Goal: Information Seeking & Learning: Find specific fact

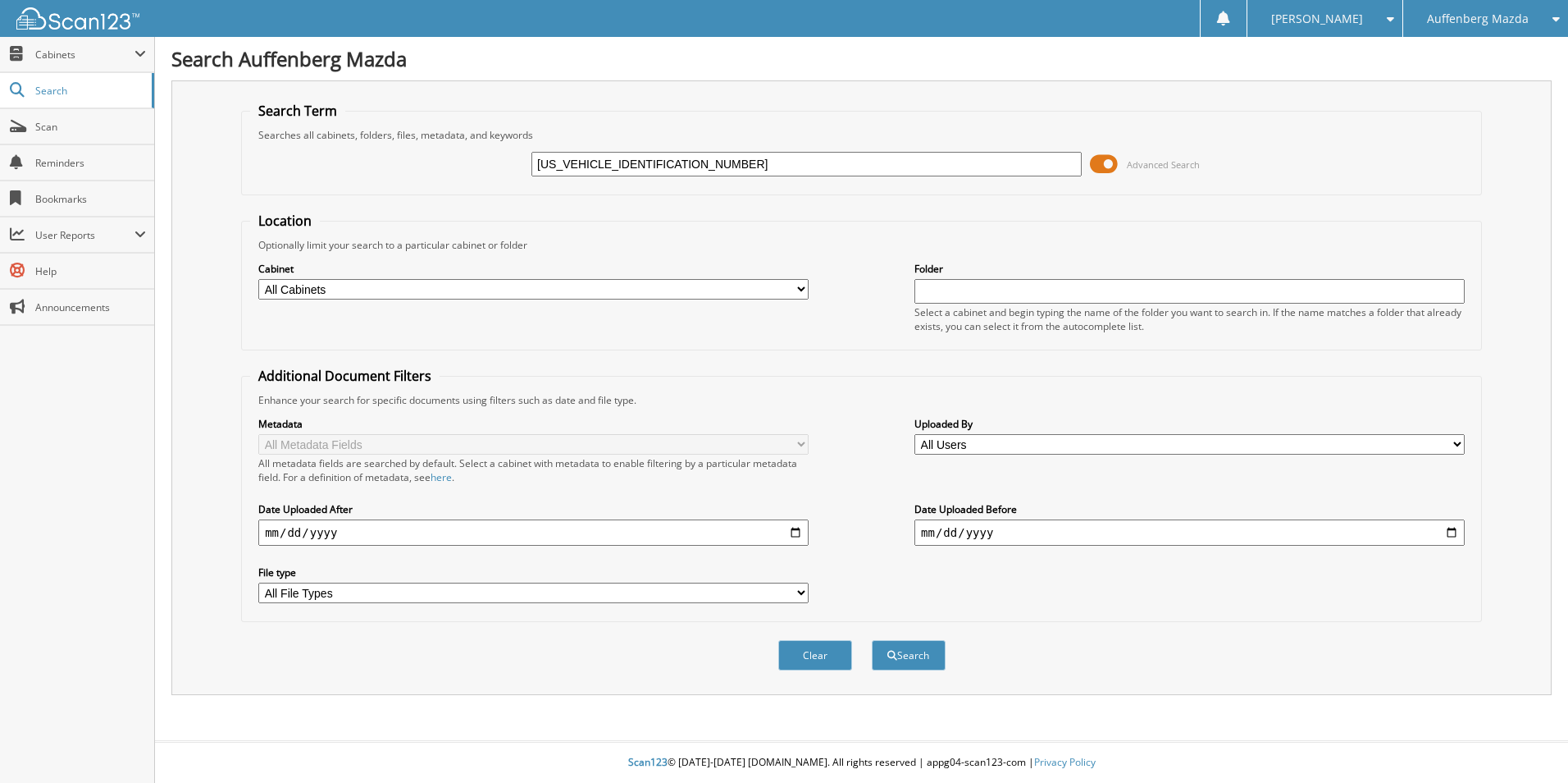
click at [872, 640] on button "Search" at bounding box center [909, 655] width 74 height 30
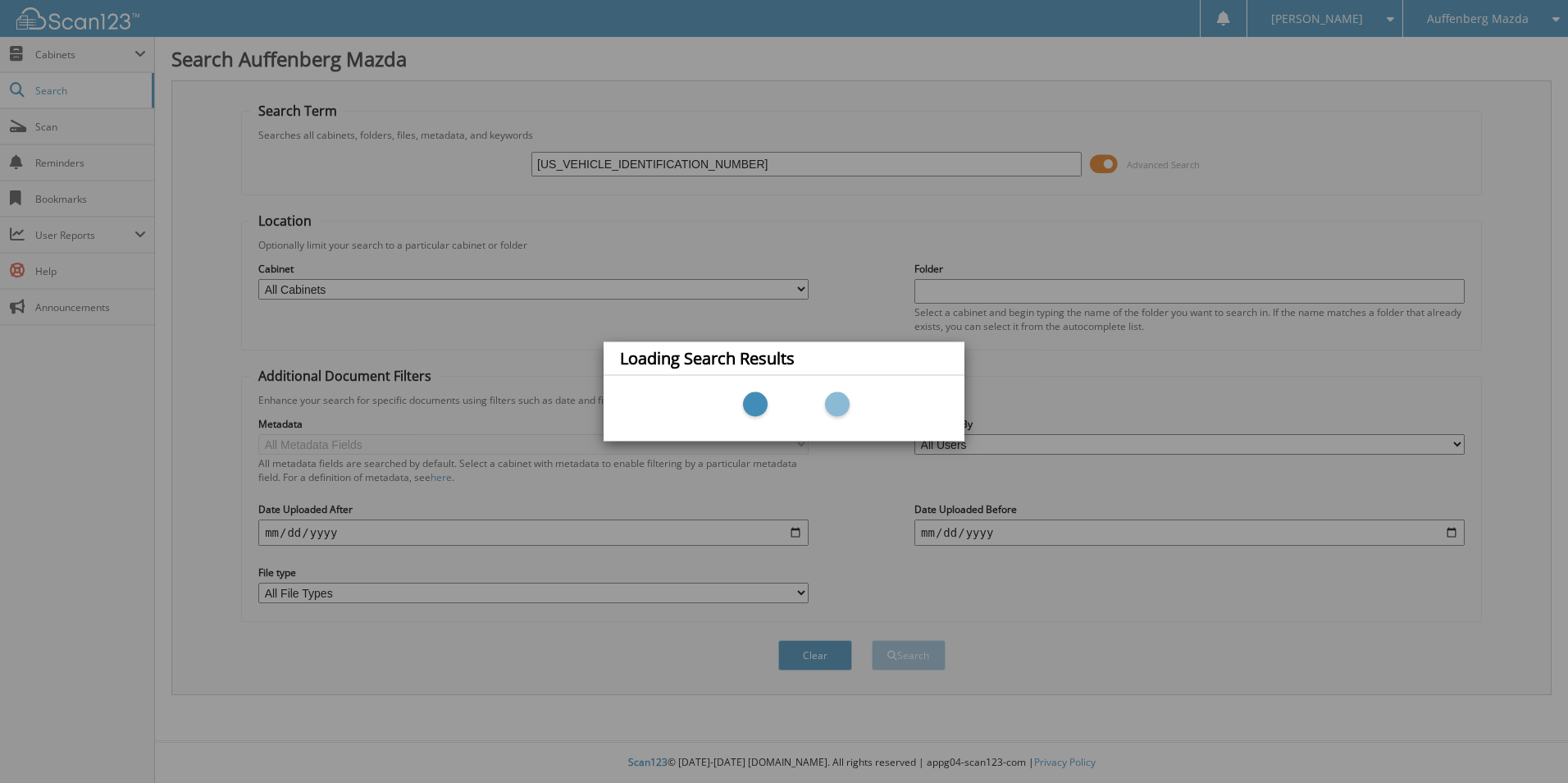
type input "JM3KFBCM7L0798882."
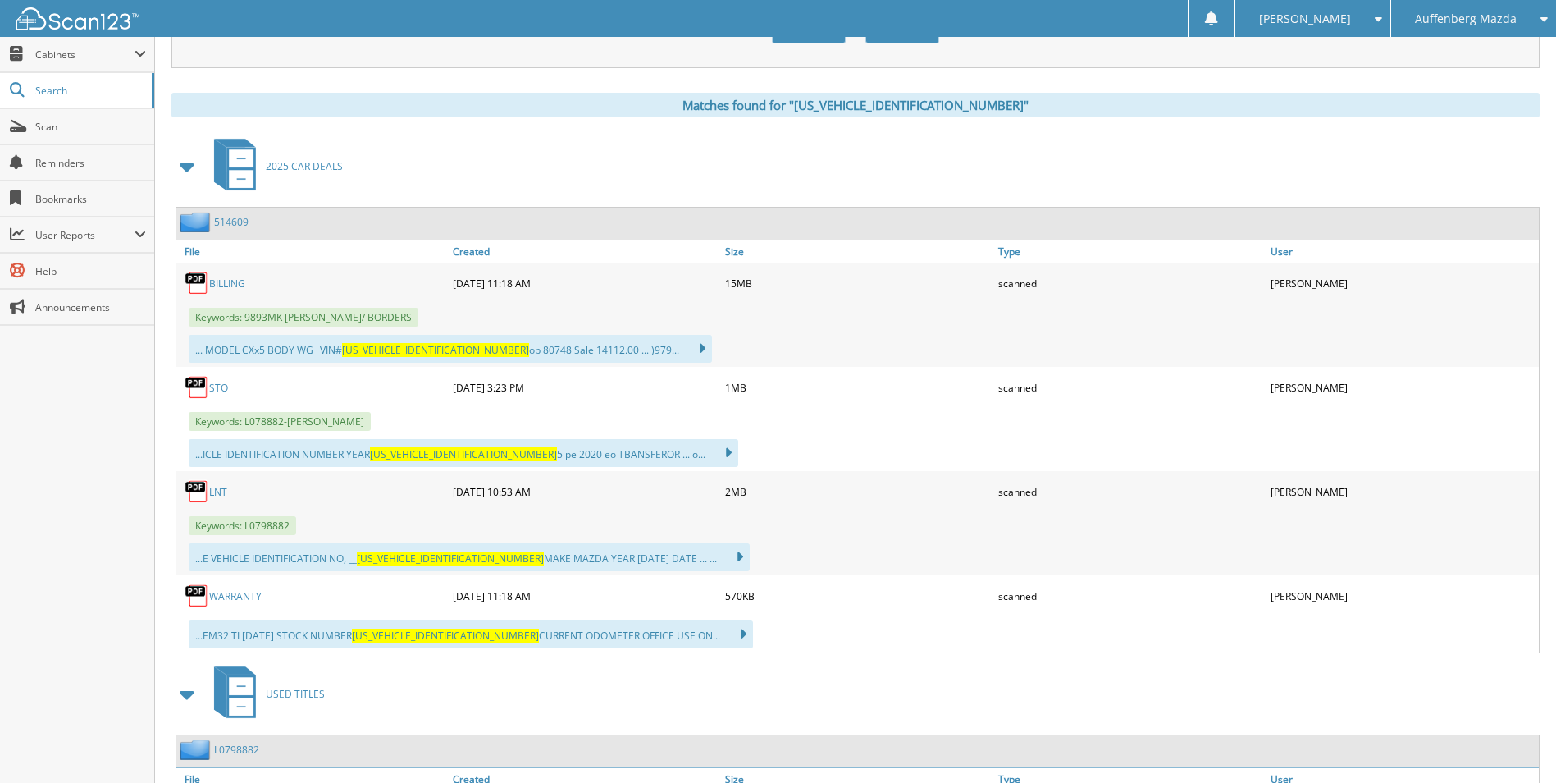
scroll to position [656, 0]
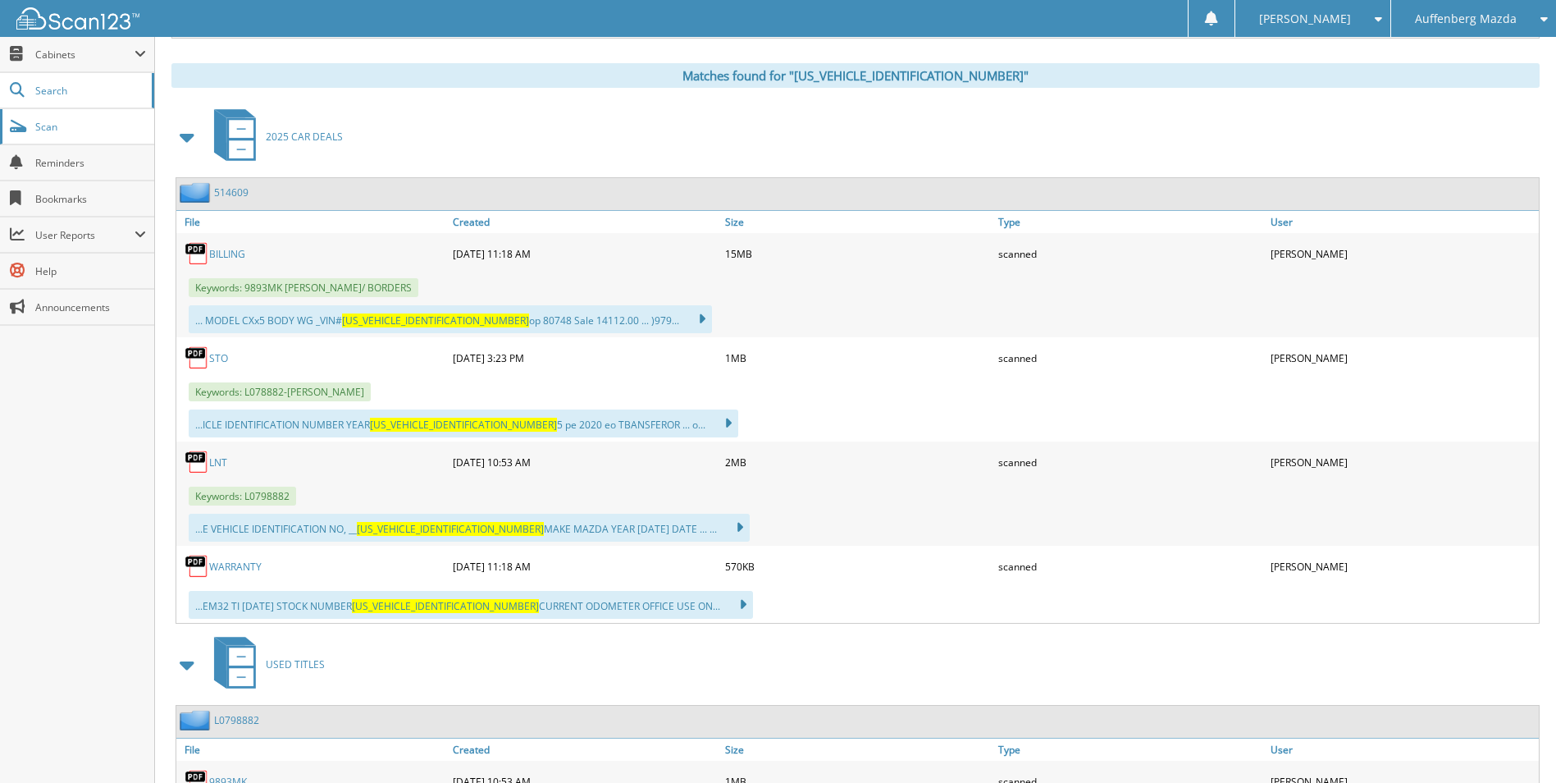
click at [48, 130] on span "Scan" at bounding box center [90, 127] width 111 height 14
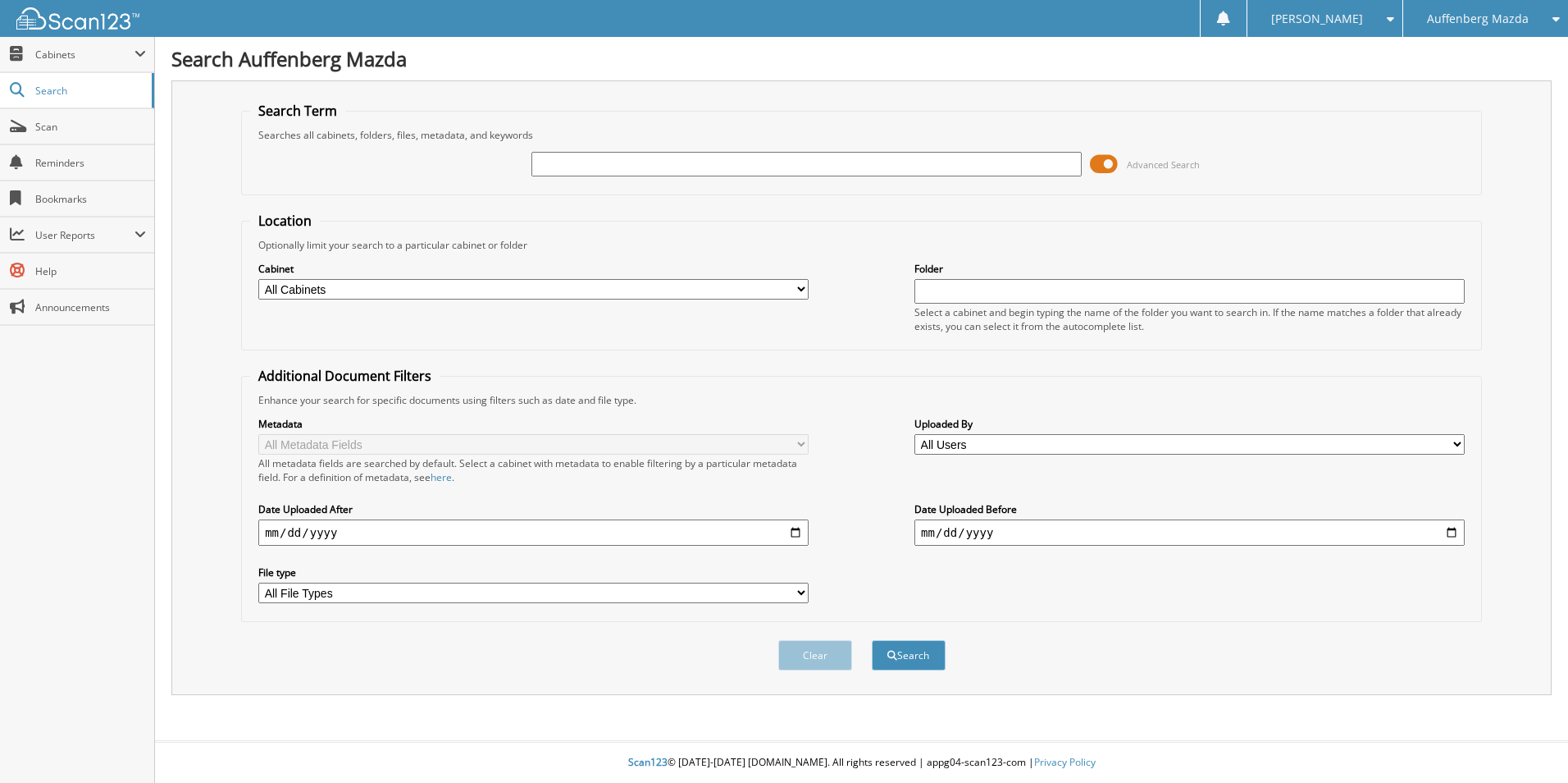
paste input "7MMVABEM4SN353468"
type input "7MMVABEM4SN353468"
click at [872, 640] on button "Search" at bounding box center [909, 655] width 74 height 30
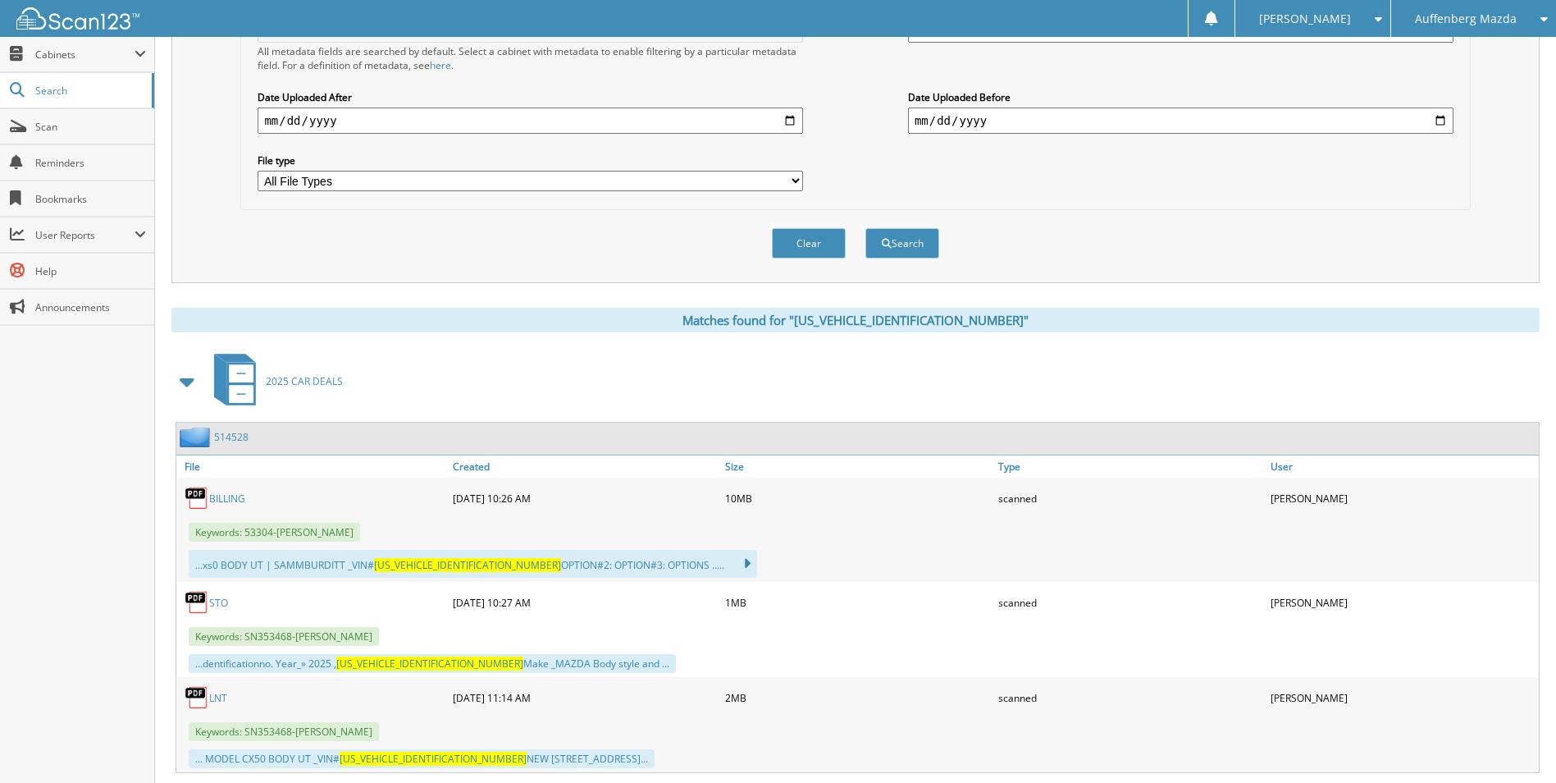
scroll to position [492, 0]
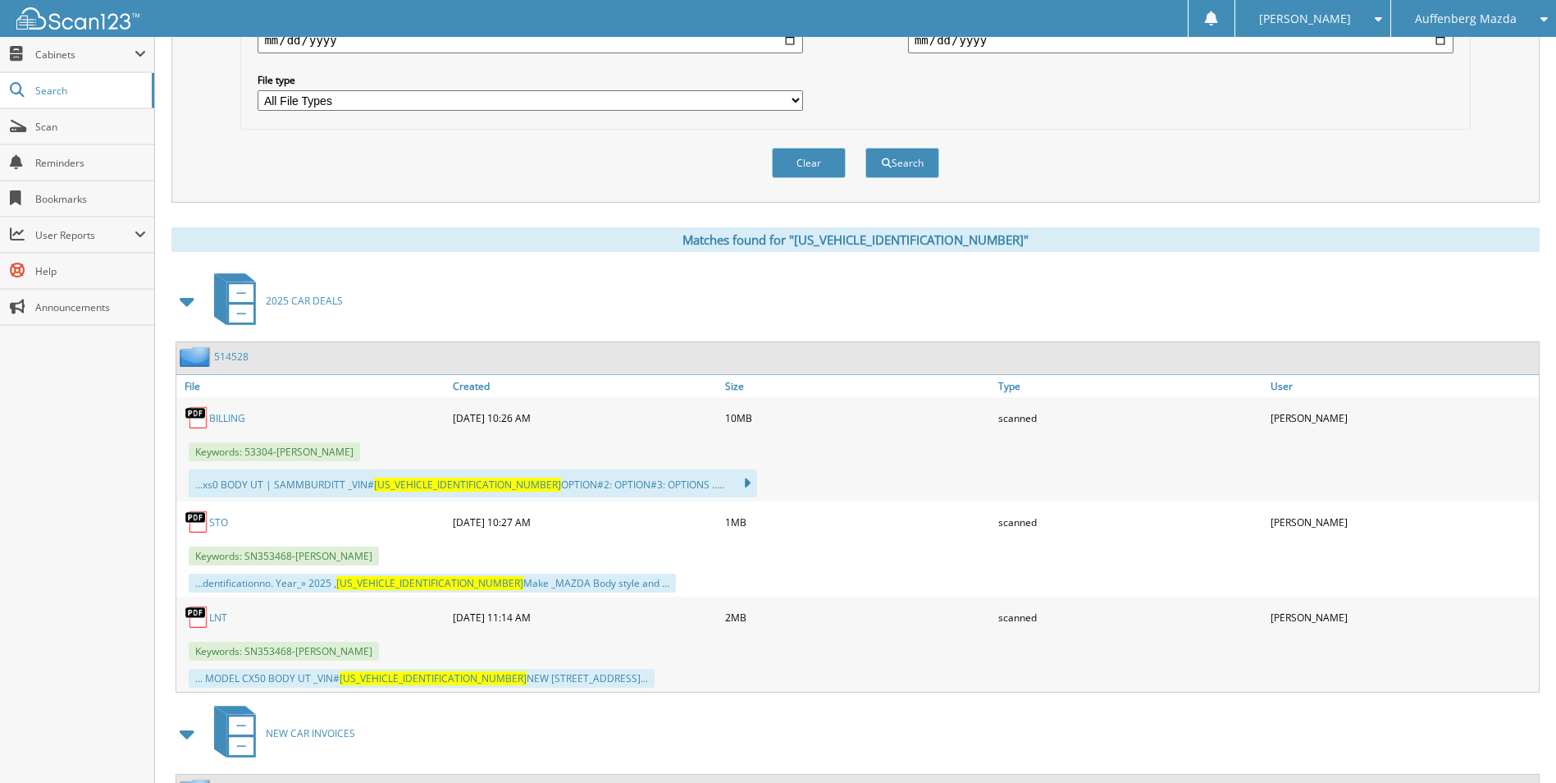
click at [229, 413] on link "BILLING" at bounding box center [227, 418] width 36 height 14
click at [226, 609] on div "LNT" at bounding box center [312, 616] width 272 height 33
click at [223, 618] on link "LNT" at bounding box center [218, 617] width 18 height 14
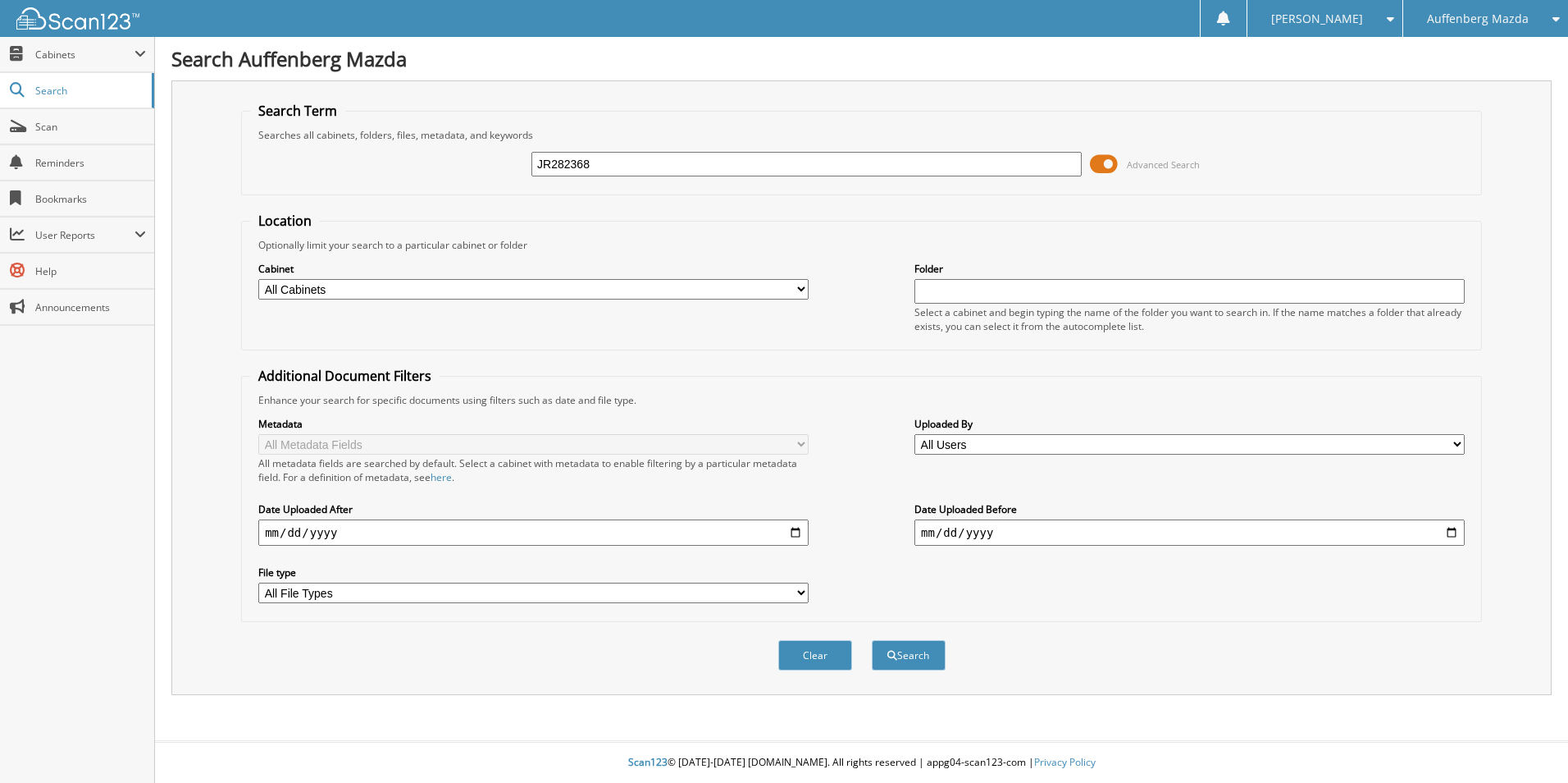
type input "JR282368"
click at [872, 640] on button "Search" at bounding box center [909, 655] width 74 height 30
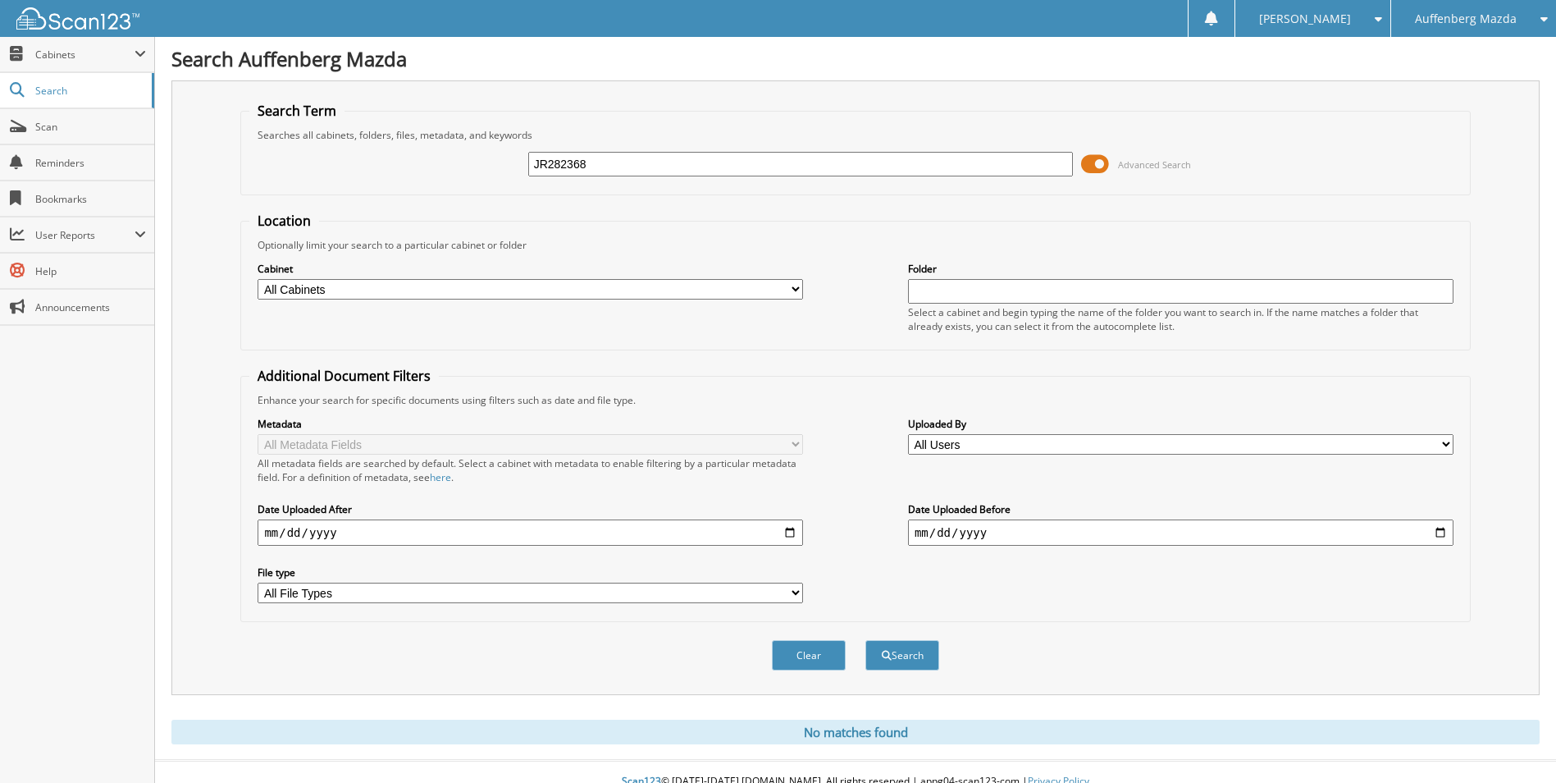
click at [1481, 16] on span "Auffenberg Mazda" at bounding box center [1466, 19] width 102 height 10
click at [1481, 64] on link "Auffenberg Chrysler" at bounding box center [1473, 51] width 165 height 29
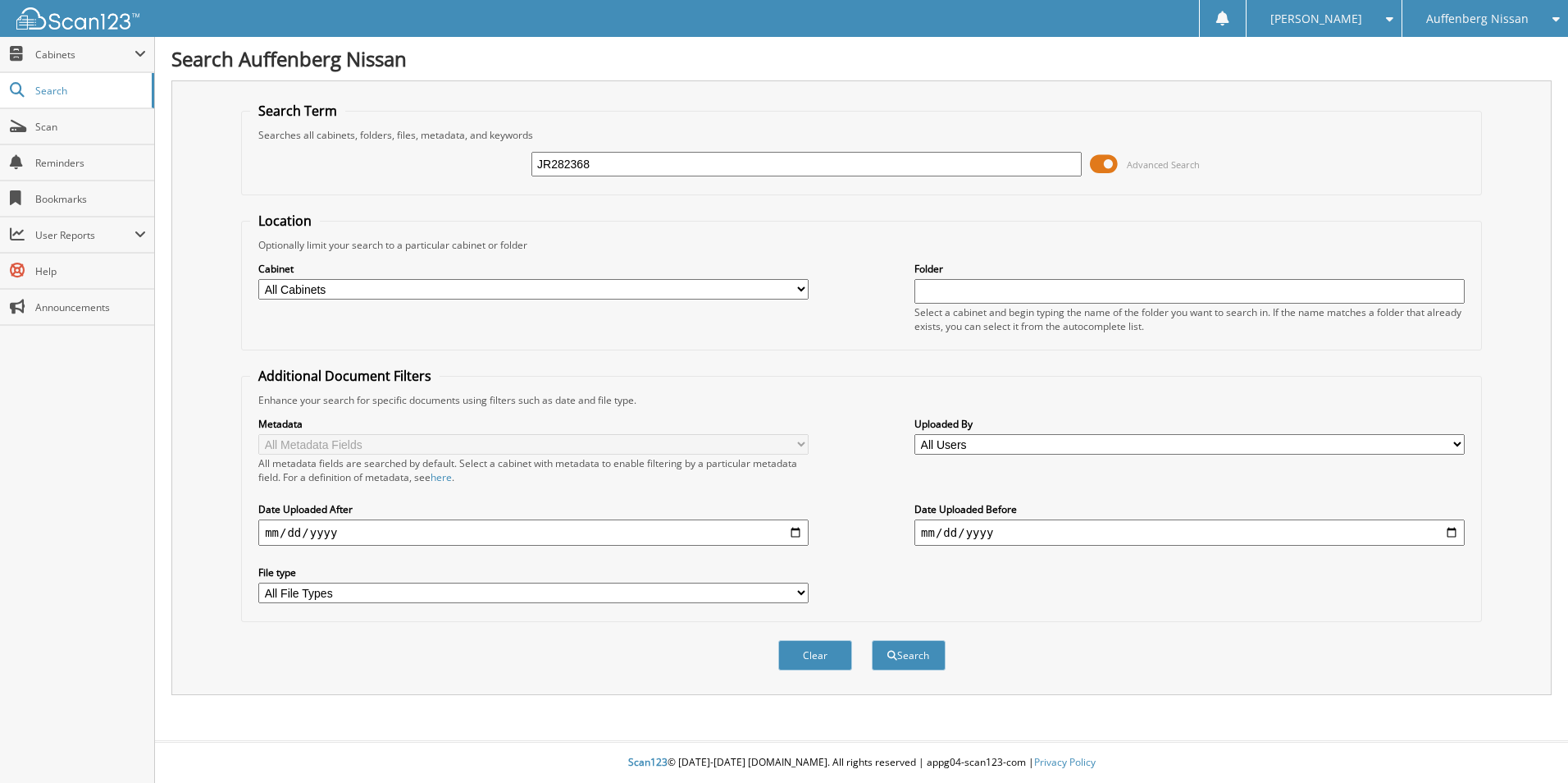
type input "JR282368"
click at [872, 640] on button "Search" at bounding box center [909, 655] width 74 height 30
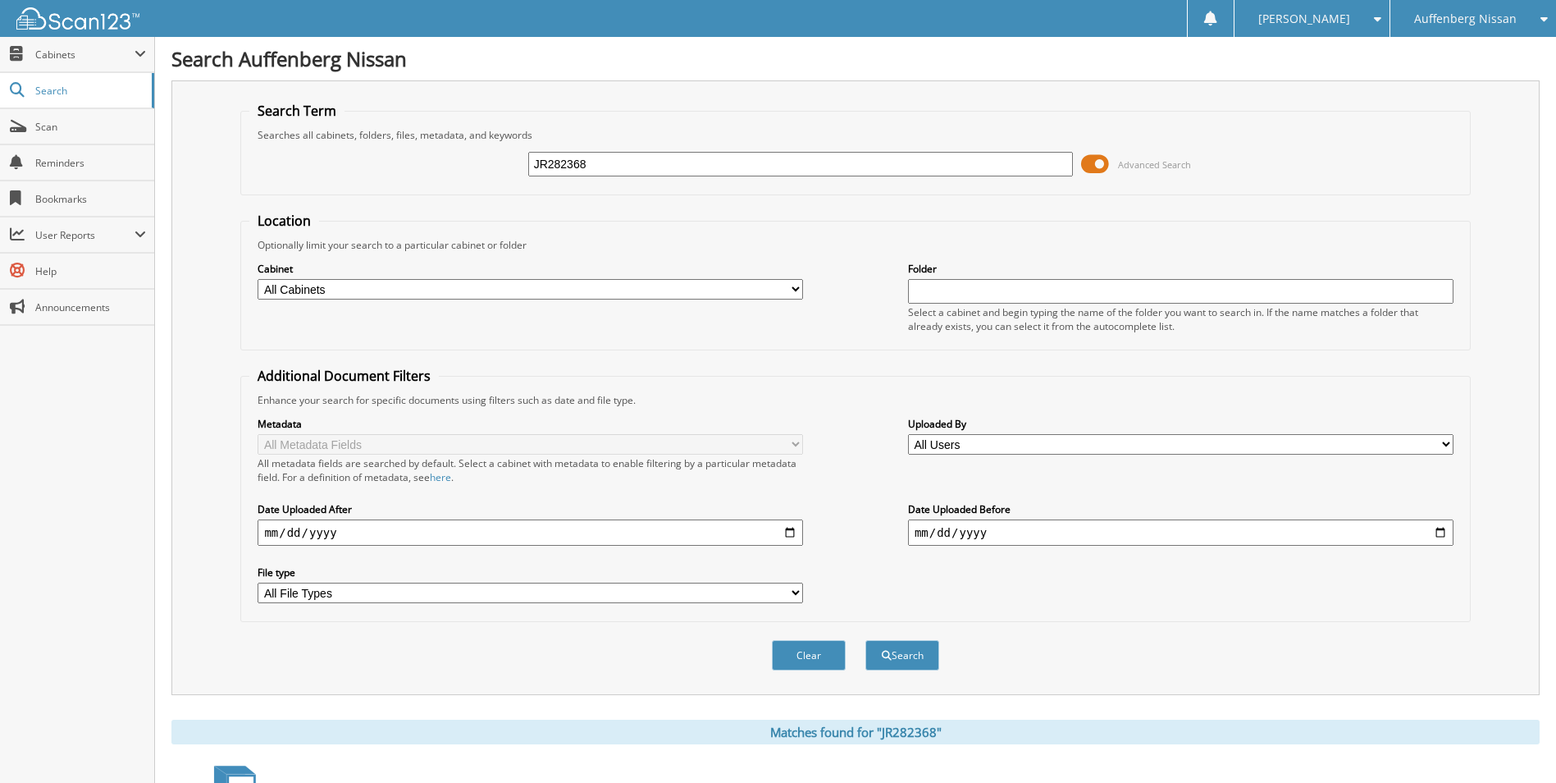
click at [710, 157] on input "JR282368" at bounding box center [800, 164] width 545 height 25
type input "[PERSON_NAME]"
click at [865, 640] on button "Search" at bounding box center [902, 655] width 74 height 30
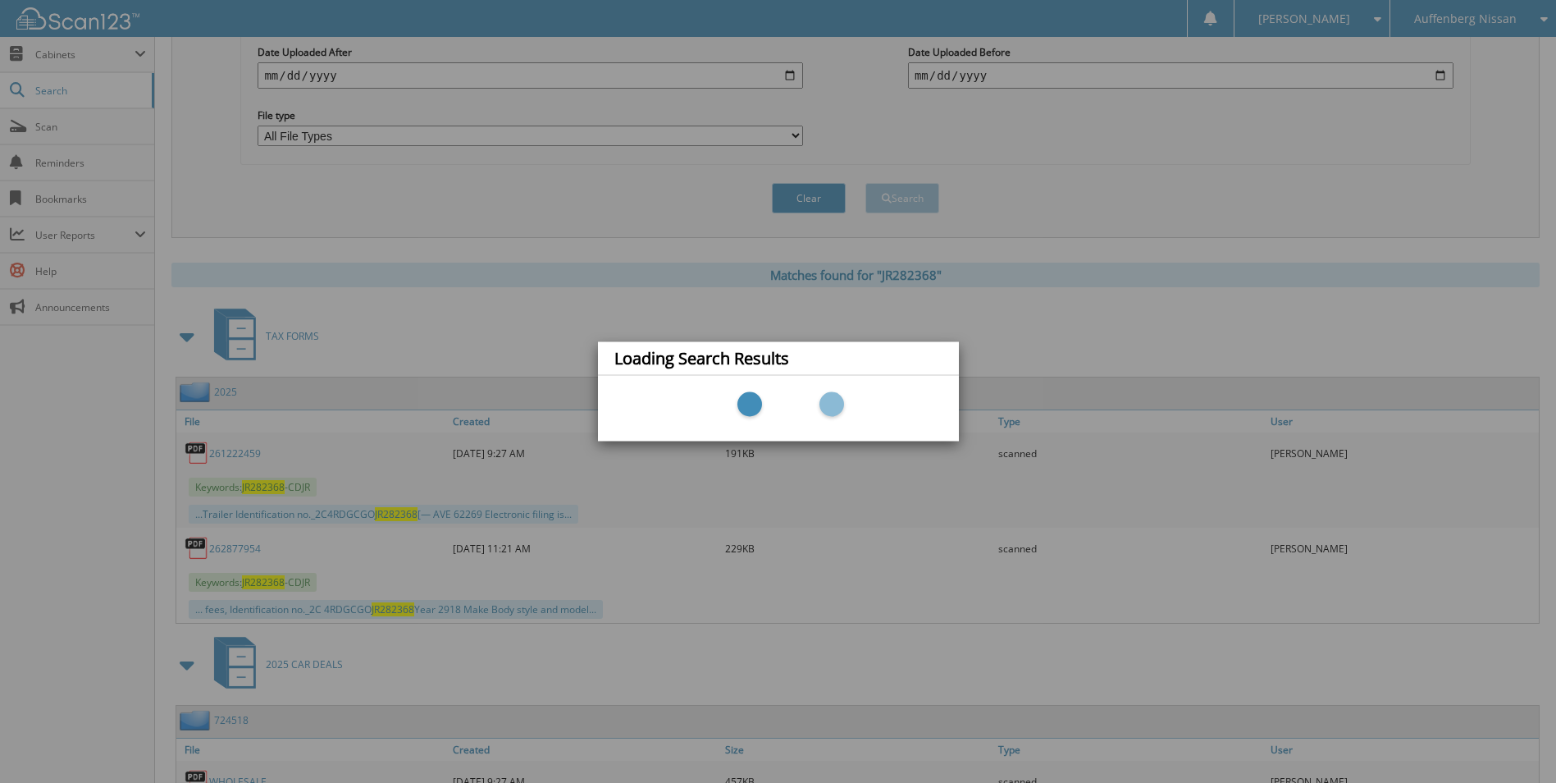
scroll to position [738, 0]
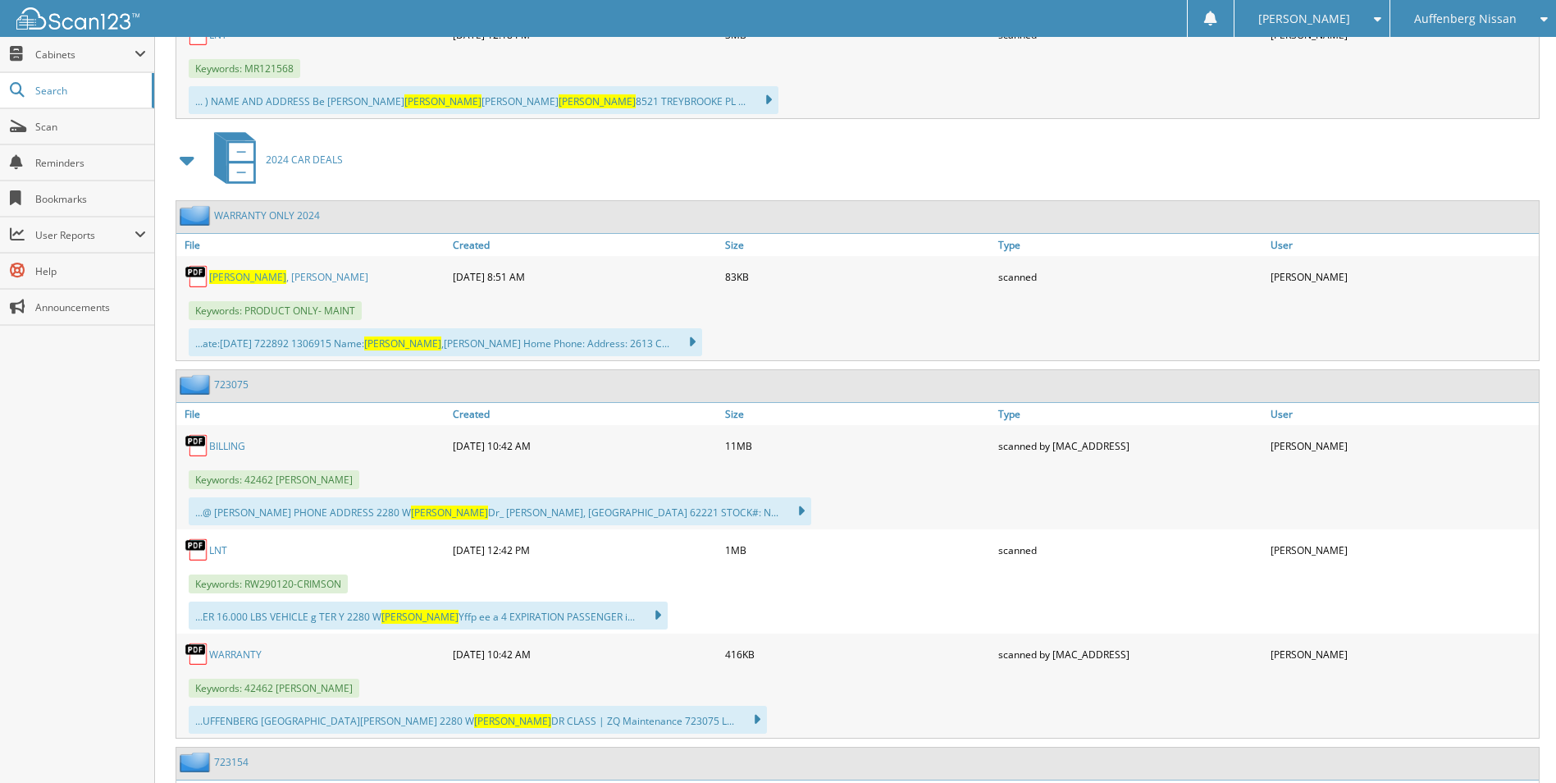
scroll to position [1312, 0]
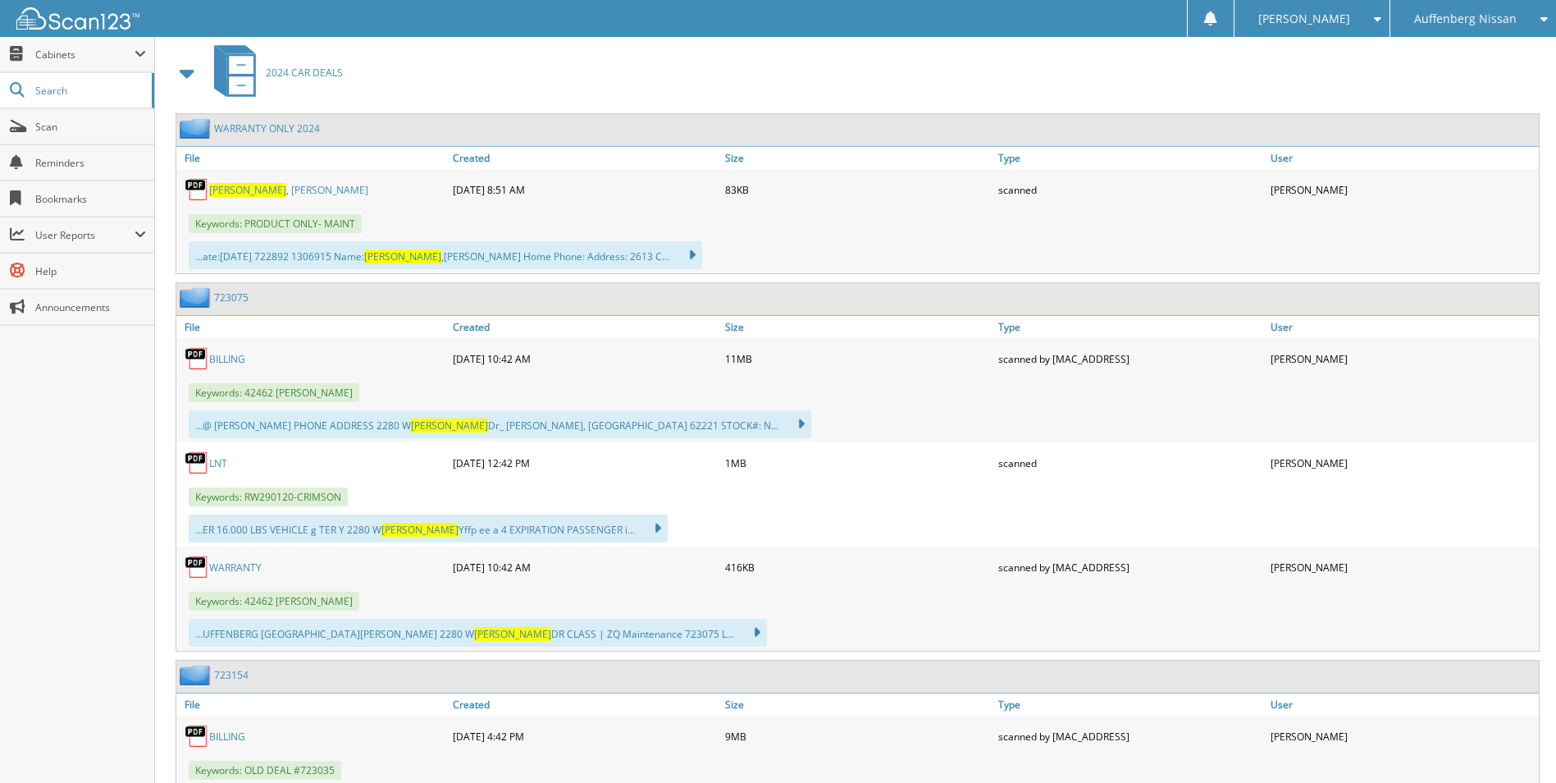
click at [188, 71] on span at bounding box center [187, 73] width 23 height 30
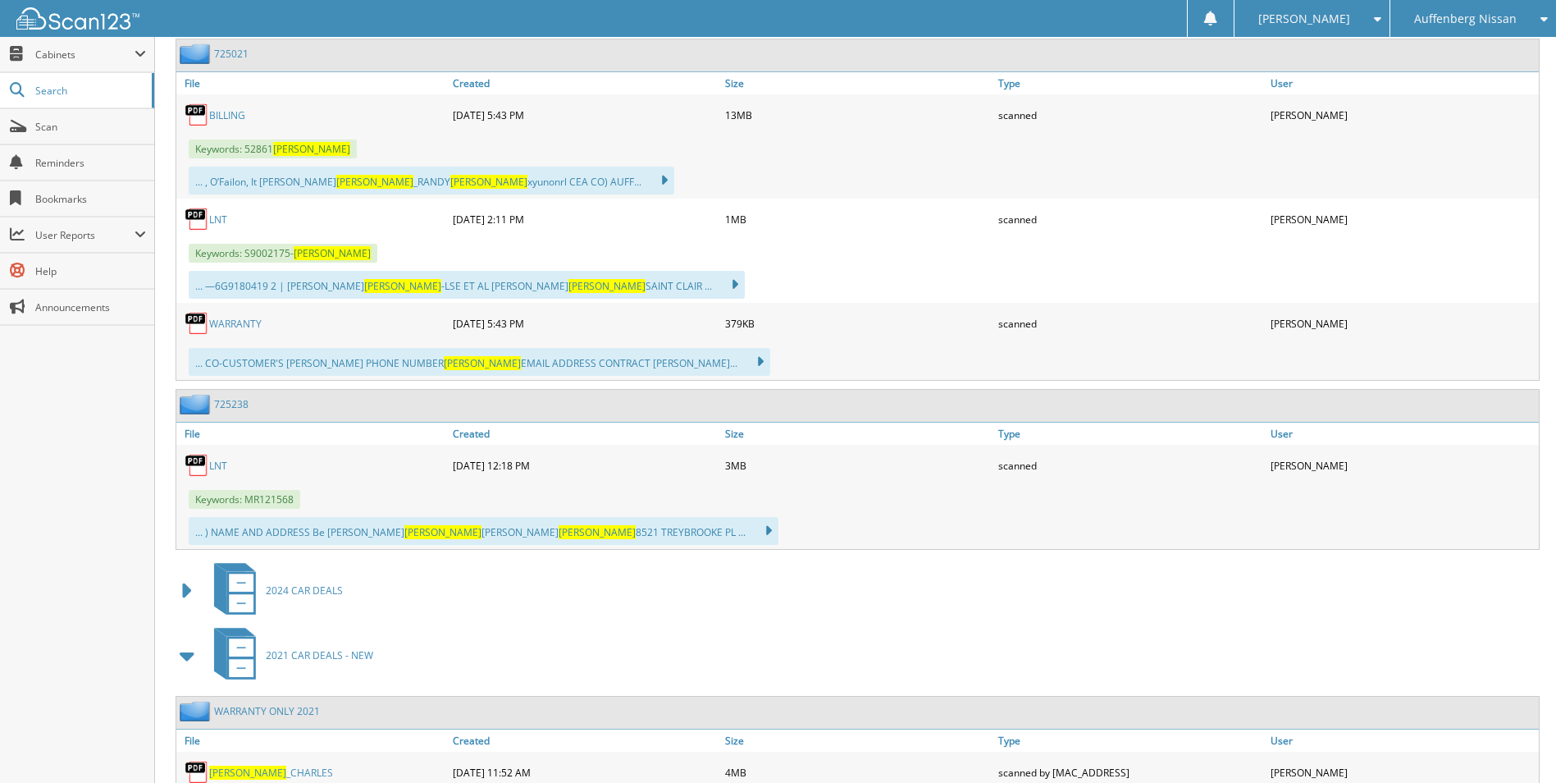
scroll to position [738, 0]
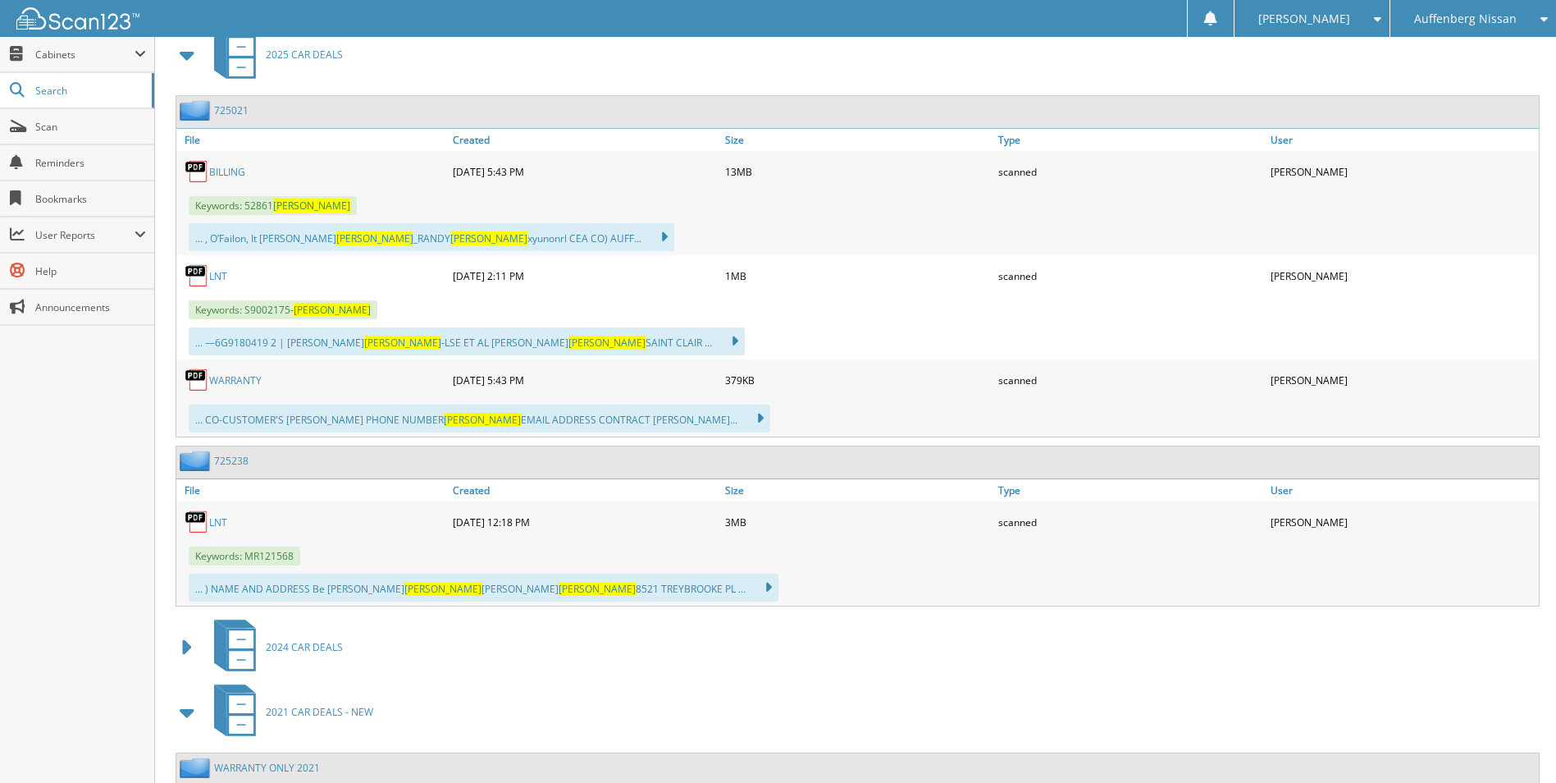
click at [234, 112] on link "725021" at bounding box center [231, 110] width 34 height 14
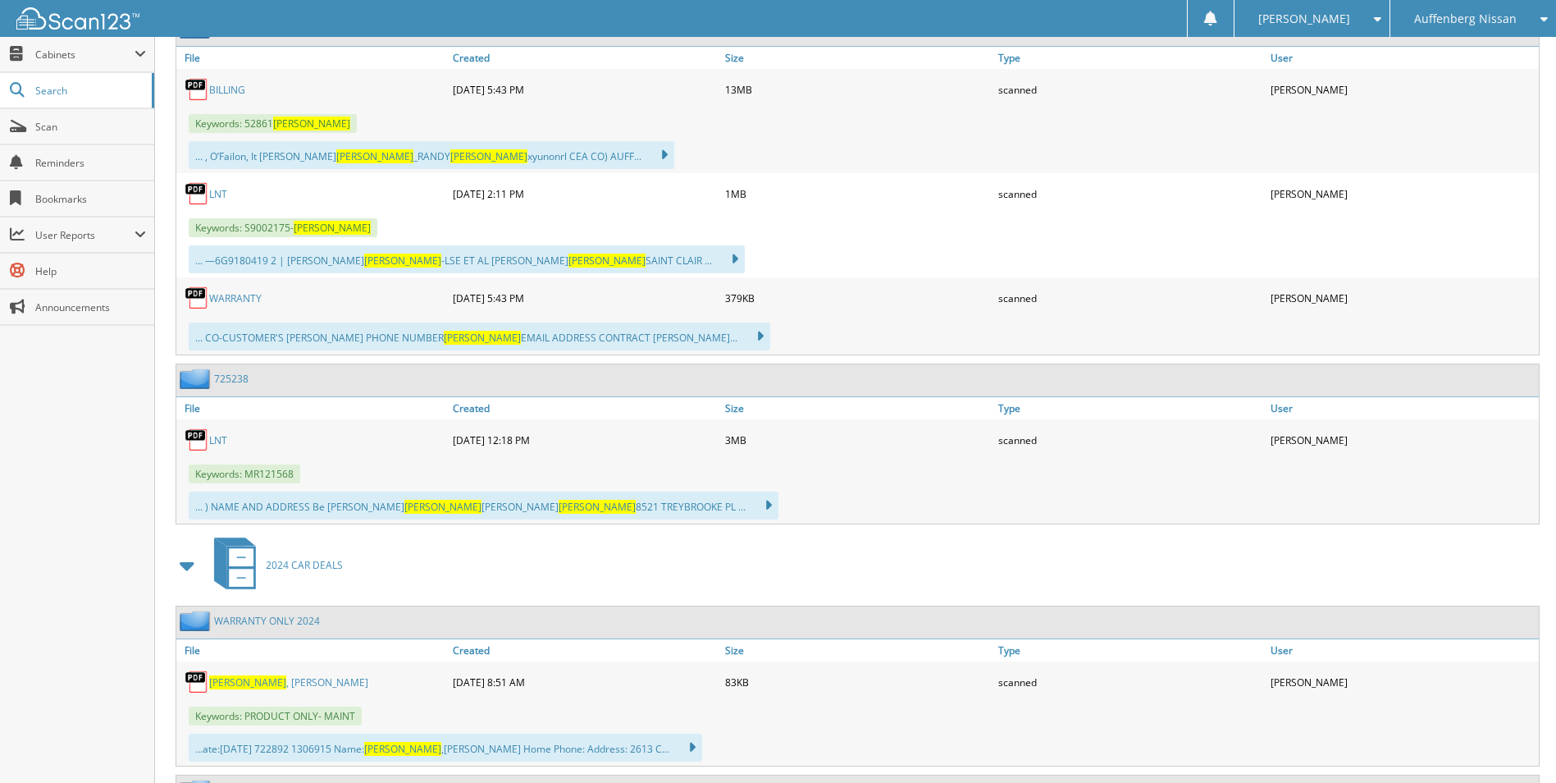
scroll to position [656, 0]
